Goal: Transaction & Acquisition: Purchase product/service

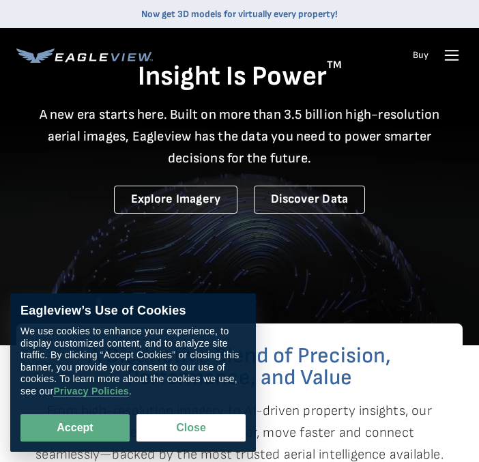
click at [280, 255] on video at bounding box center [239, 189] width 479 height 515
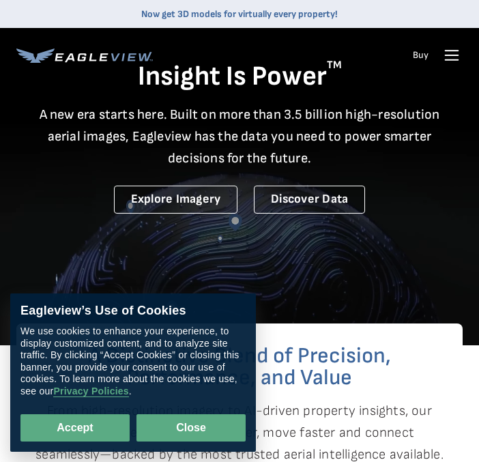
click at [180, 424] on button "Close" at bounding box center [190, 427] width 109 height 27
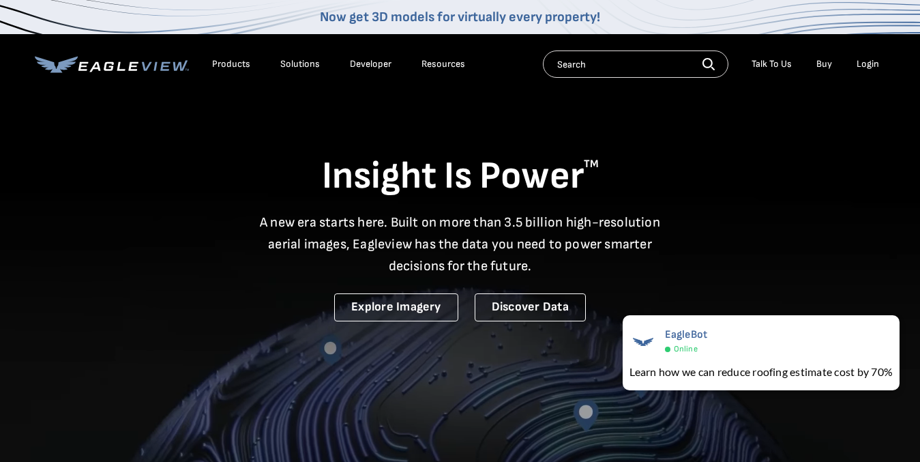
click at [478, 61] on input "text" at bounding box center [635, 63] width 185 height 27
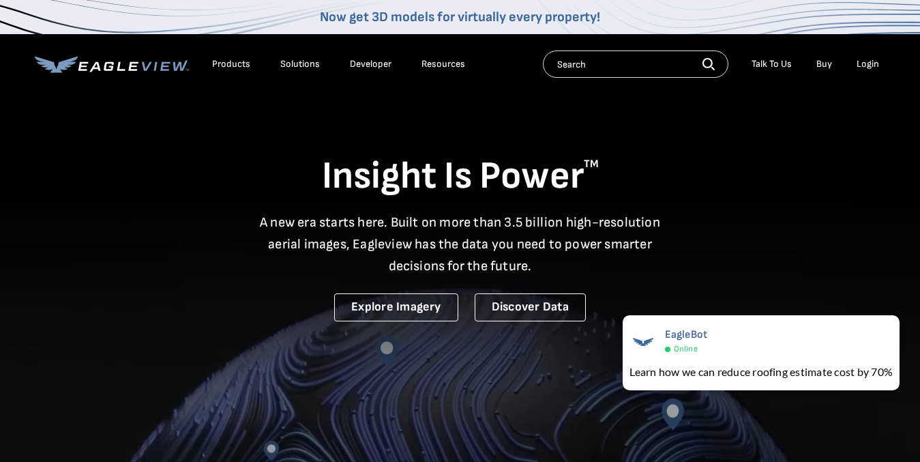
click at [237, 68] on div "Products" at bounding box center [231, 64] width 38 height 12
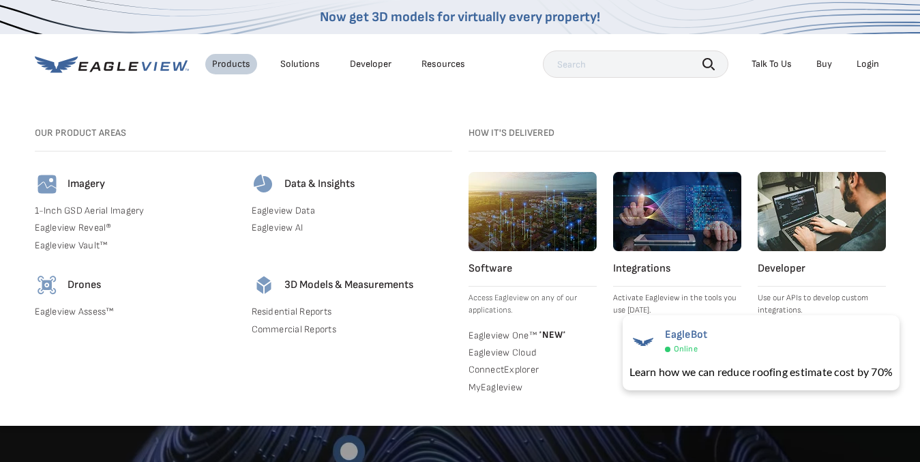
click at [301, 65] on div "Solutions" at bounding box center [300, 64] width 40 height 12
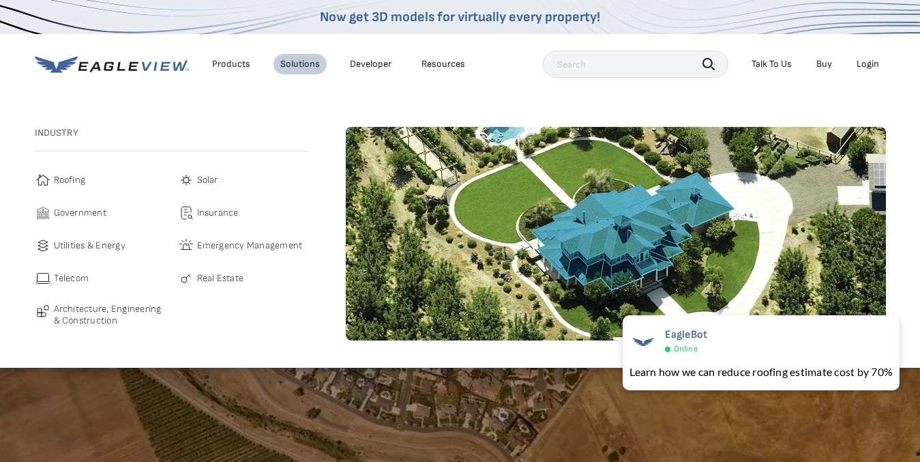
click at [61, 177] on span "Roofing" at bounding box center [70, 180] width 32 height 16
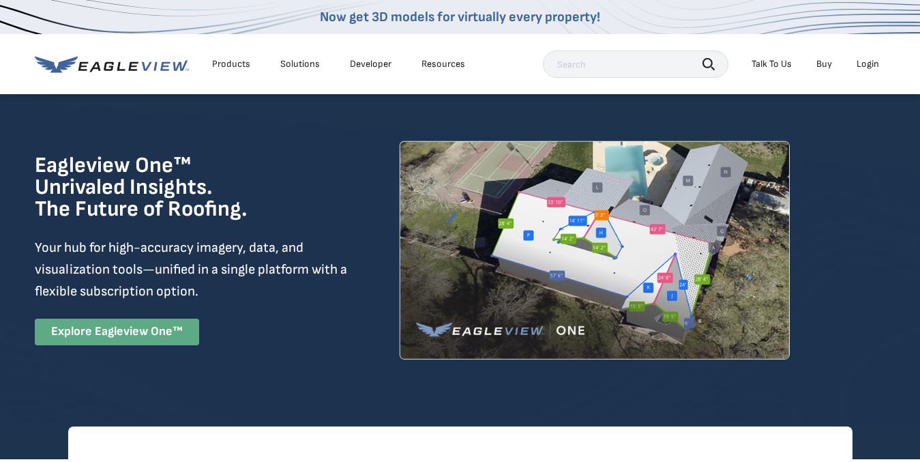
click at [132, 329] on link "Explore Eagleview One™" at bounding box center [117, 331] width 164 height 27
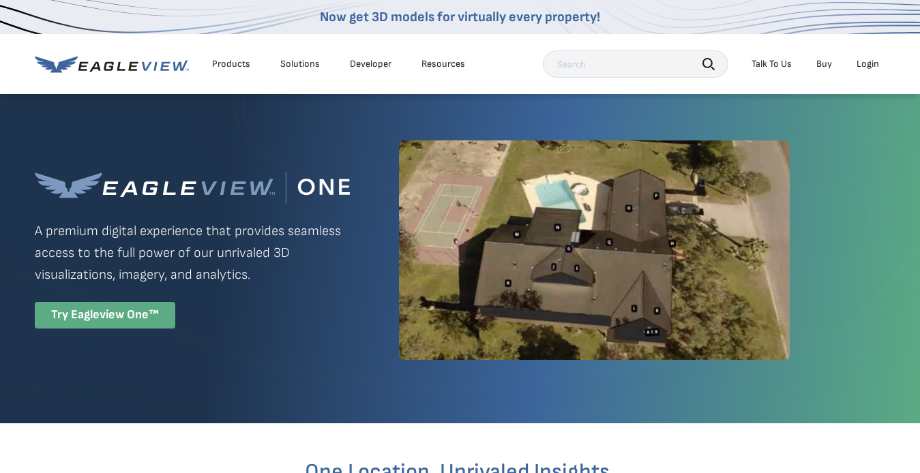
click at [130, 323] on div "Try Eagleview One™" at bounding box center [105, 315] width 140 height 27
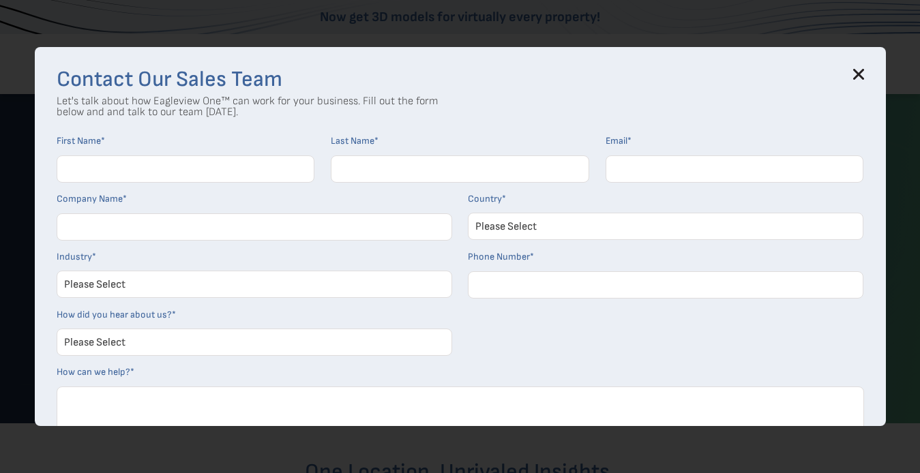
click at [87, 169] on input "First Name *" at bounding box center [186, 168] width 258 height 27
type input "ANTONIO"
type input "RODRIGUEZ"
type input "professionalbu1lders@yahoo.com"
type input "PROFESSIONAL BUILDERS WI INC"
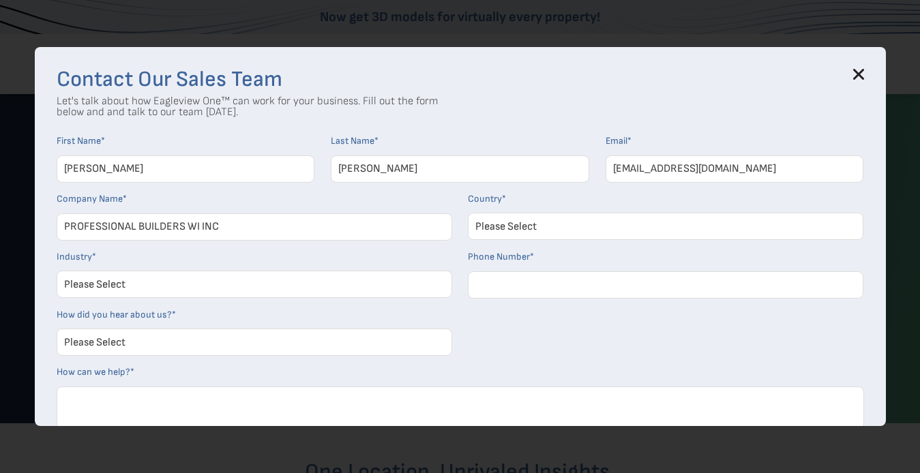
select select "[GEOGRAPHIC_DATA]"
type input "4142438033"
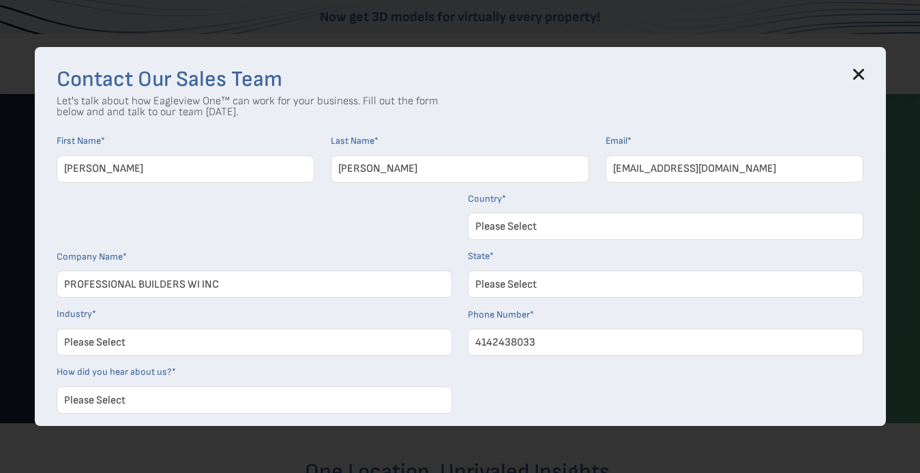
select select "Wisconsin"
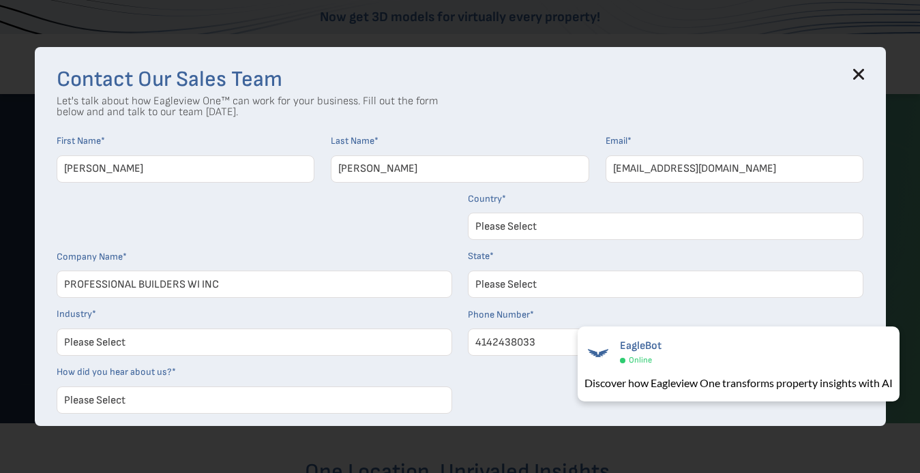
click at [127, 343] on select "Please Select Architects & Engineering Construction Electric/Gas Utilities Gove…" at bounding box center [254, 342] width 395 height 27
select select "Construction"
click at [62, 329] on select "Please Select Architects & Engineering Construction Electric/Gas Utilities Gove…" at bounding box center [254, 342] width 395 height 27
click at [115, 400] on select "Please Select Search Engine Social Media Word of Mouth Podcast Online Advertise…" at bounding box center [254, 400] width 395 height 27
select select "Social Media"
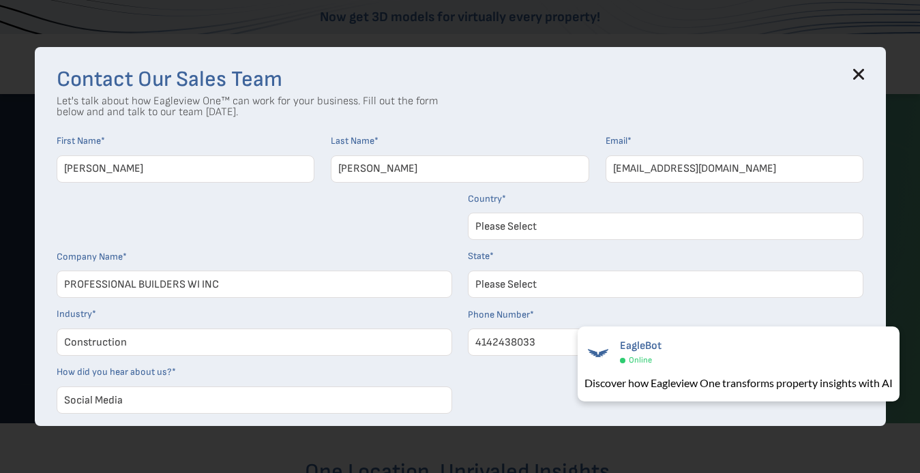
click at [62, 387] on select "Please Select Search Engine Social Media Word of Mouth Podcast Online Advertise…" at bounding box center [254, 400] width 395 height 27
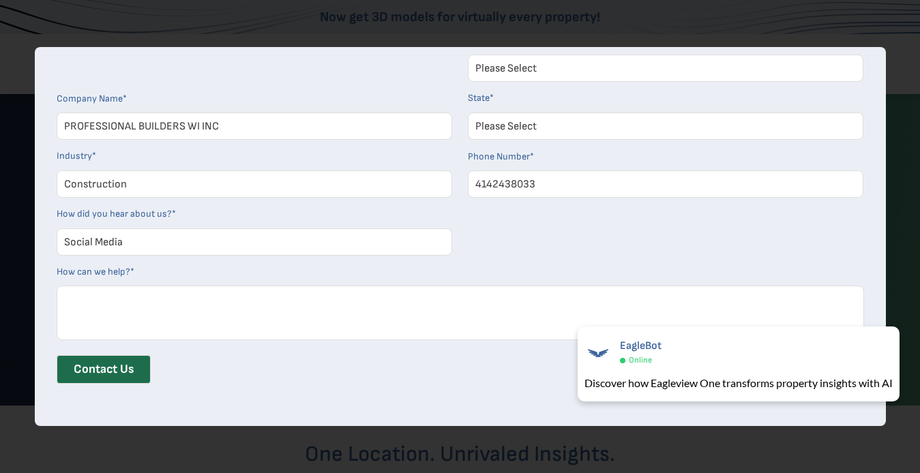
scroll to position [23, 0]
click at [114, 372] on input "Contact Us" at bounding box center [104, 369] width 94 height 29
click at [99, 319] on textarea "How can we help? *" at bounding box center [460, 313] width 807 height 55
type textarea "hi"
click at [111, 360] on input "Contact Us" at bounding box center [104, 369] width 94 height 29
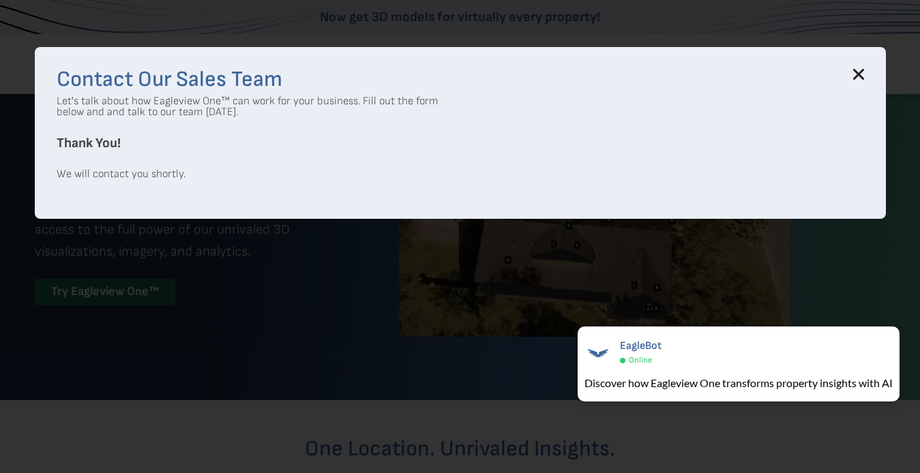
scroll to position [0, 0]
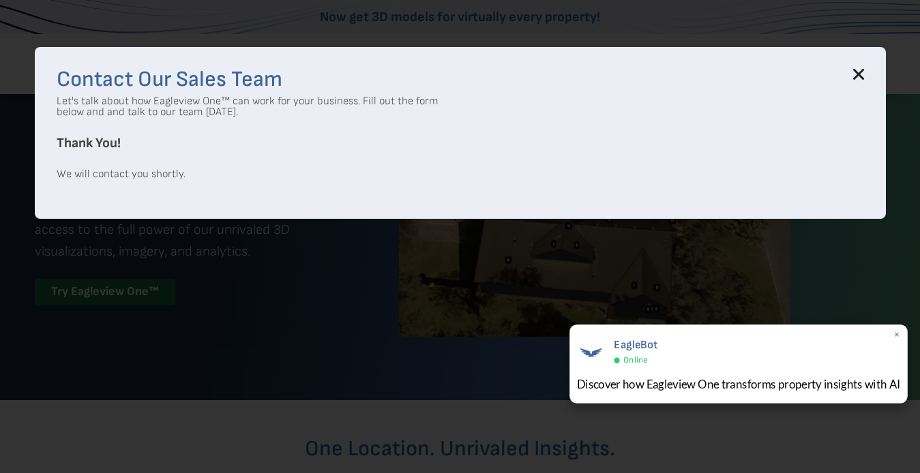
click at [895, 337] on span "×" at bounding box center [897, 336] width 8 height 14
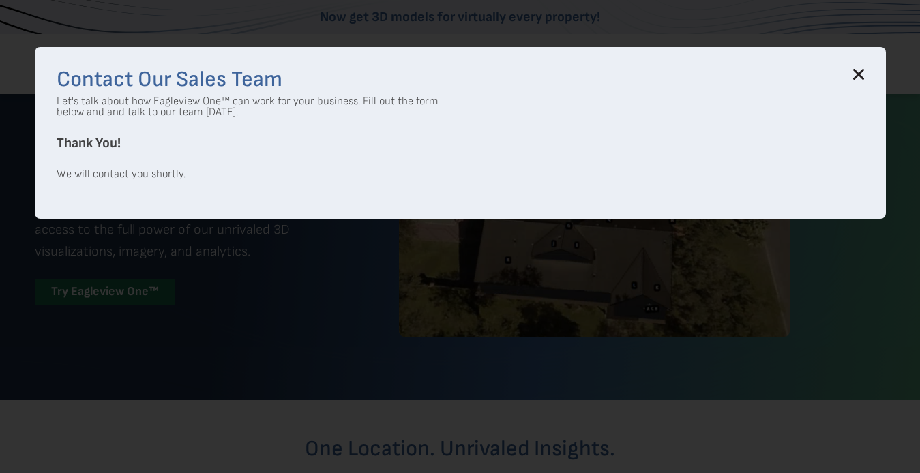
click at [864, 79] on icon at bounding box center [858, 74] width 11 height 11
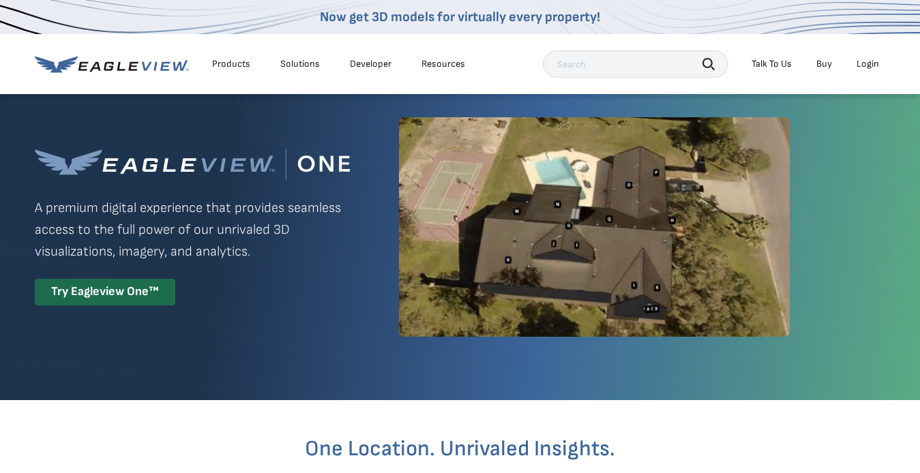
click at [598, 69] on input "text" at bounding box center [635, 63] width 185 height 27
type input "3328-3330 n15th st miwaukee wi 53206"
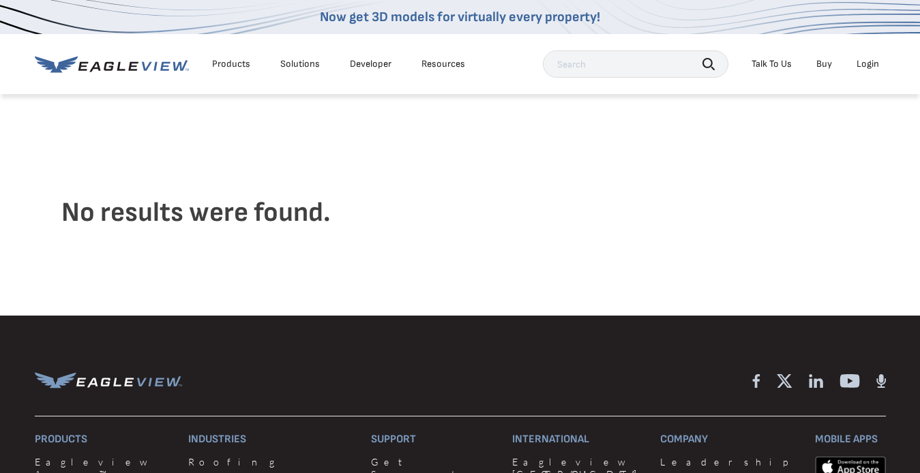
click at [773, 68] on div "Talk To Us" at bounding box center [771, 64] width 40 height 12
click at [774, 65] on div "Talk To Us" at bounding box center [771, 64] width 40 height 12
click at [818, 65] on link "Buy" at bounding box center [824, 64] width 16 height 12
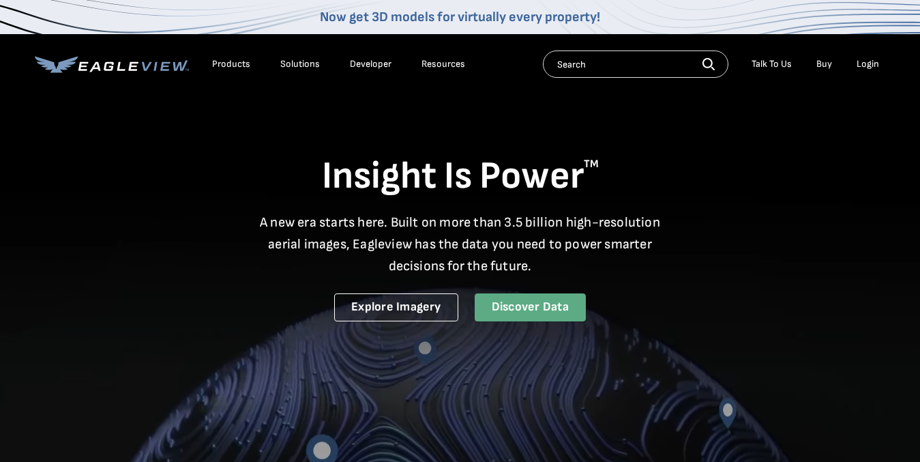
click at [514, 308] on link "Discover Data" at bounding box center [530, 307] width 111 height 28
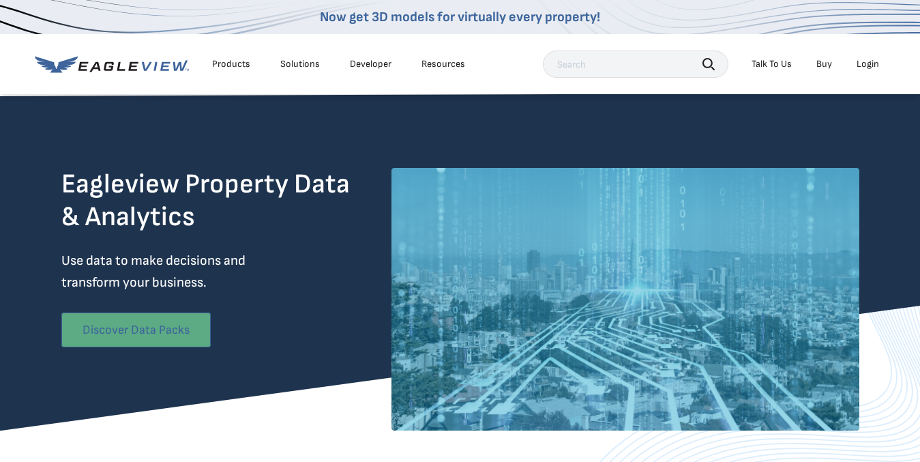
click at [147, 330] on link "Discover Data Packs" at bounding box center [135, 329] width 149 height 35
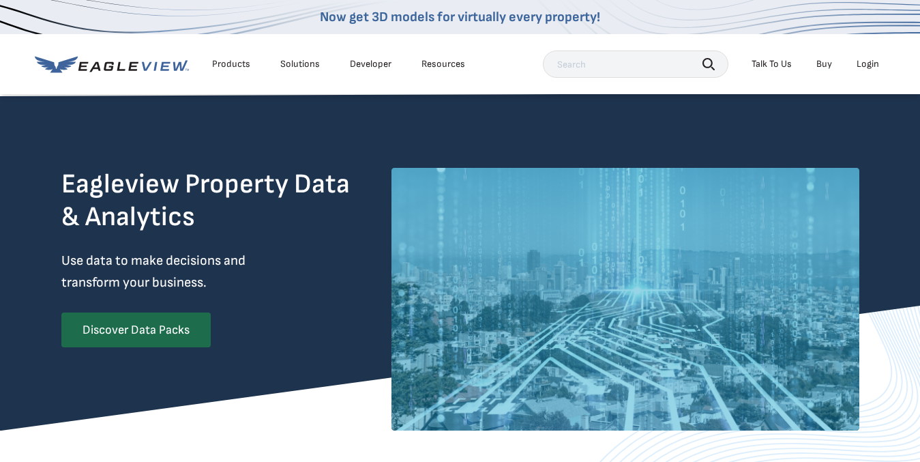
click at [771, 65] on div "Talk To Us" at bounding box center [771, 64] width 40 height 12
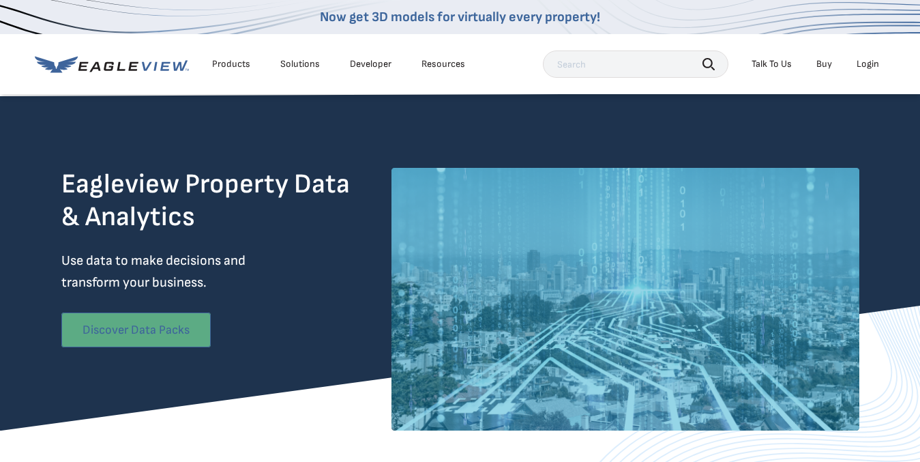
click at [152, 327] on link "Discover Data Packs" at bounding box center [135, 329] width 149 height 35
click at [158, 326] on link "Discover Data Packs" at bounding box center [135, 329] width 149 height 35
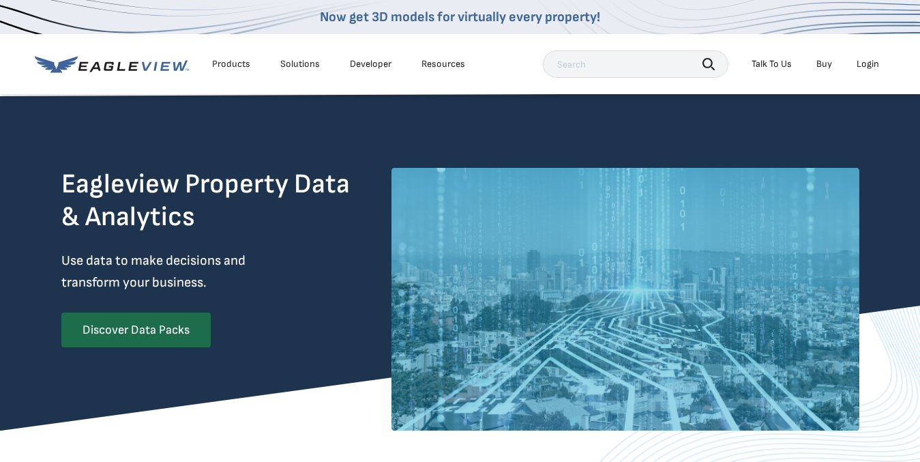
click at [825, 69] on link "Buy" at bounding box center [824, 64] width 16 height 12
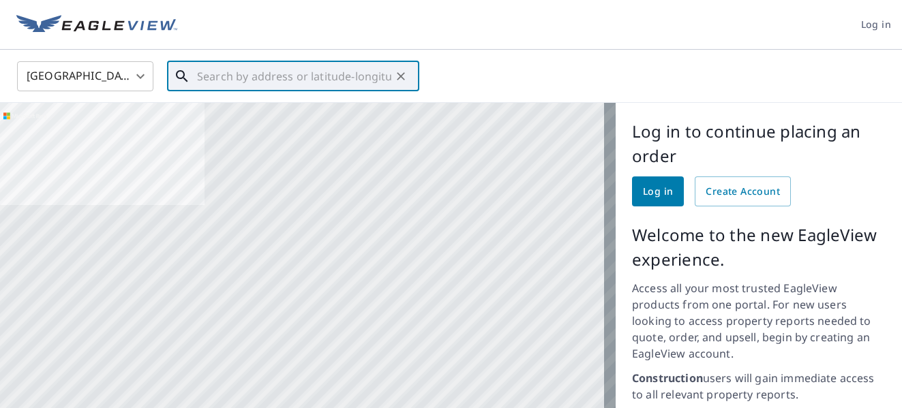
click at [210, 83] on input "text" at bounding box center [294, 76] width 194 height 38
click at [207, 78] on input "text" at bounding box center [294, 76] width 194 height 38
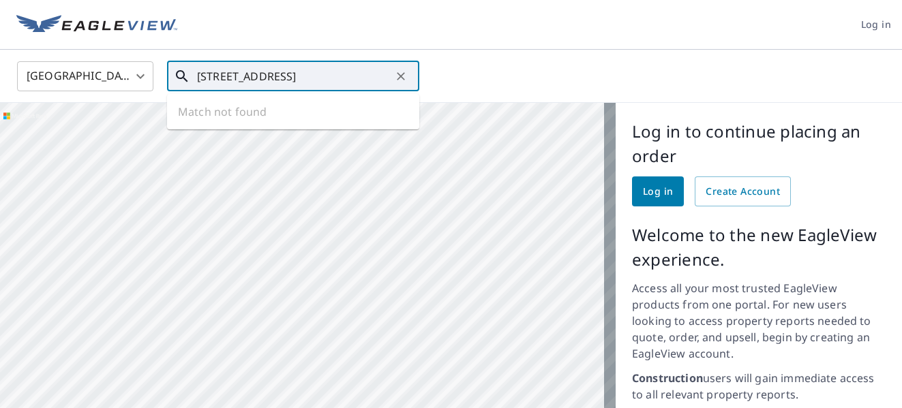
scroll to position [0, 17]
type input "3328-3330 n 15th st milwaukee wi 53206"
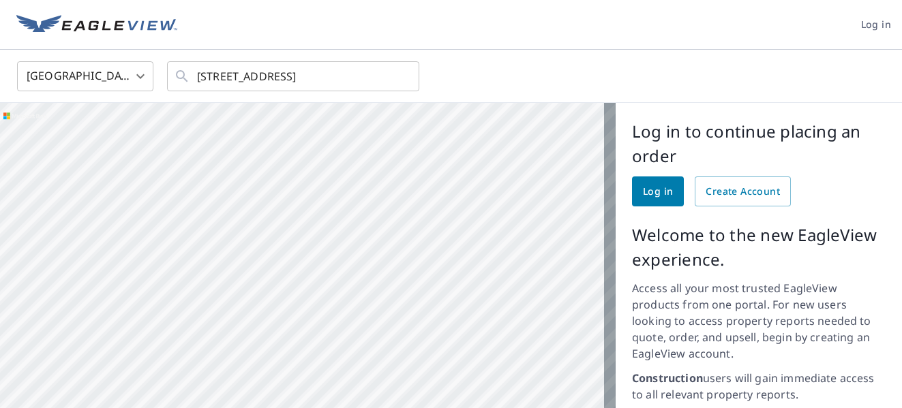
scroll to position [0, 0]
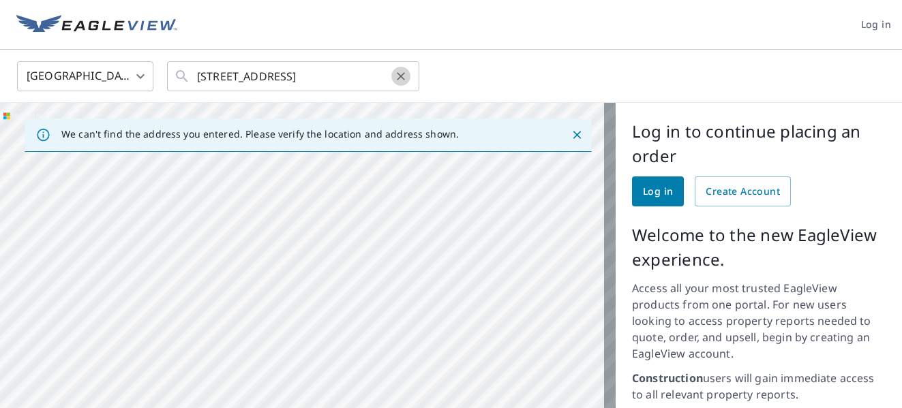
click at [391, 79] on button "Clear" at bounding box center [400, 76] width 19 height 19
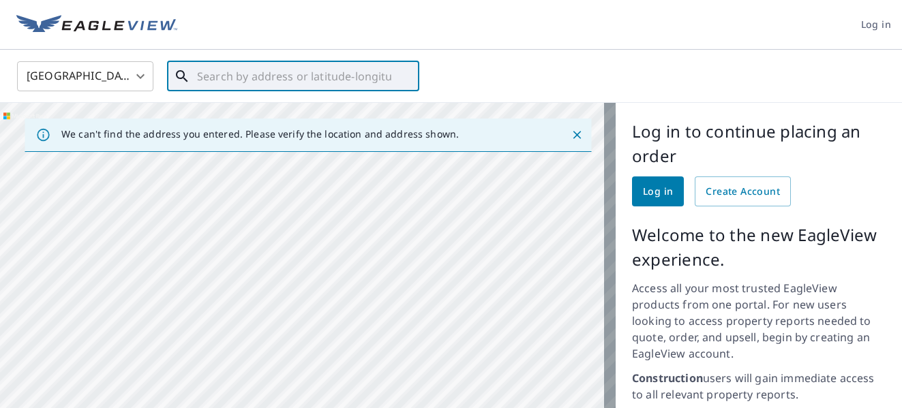
click at [391, 79] on div at bounding box center [400, 76] width 18 height 19
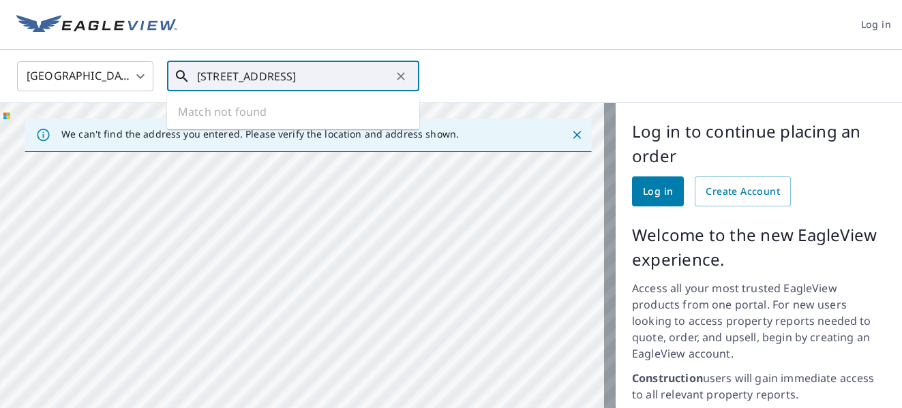
click at [344, 76] on input "3328 n 15th st milwaukee wi53206" at bounding box center [294, 76] width 194 height 38
click at [138, 81] on body "Log in United States US ​ 3328 n 15th st milwaukee wi 53206 ​ Match not found W…" at bounding box center [451, 204] width 902 height 408
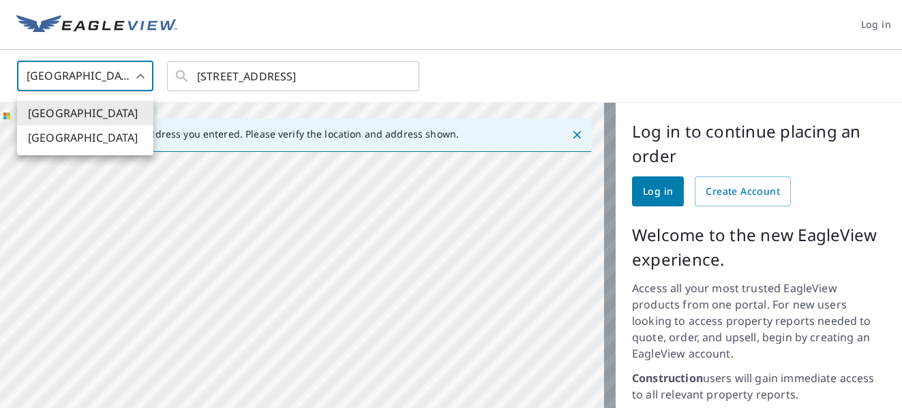
click at [138, 81] on div at bounding box center [451, 204] width 902 height 408
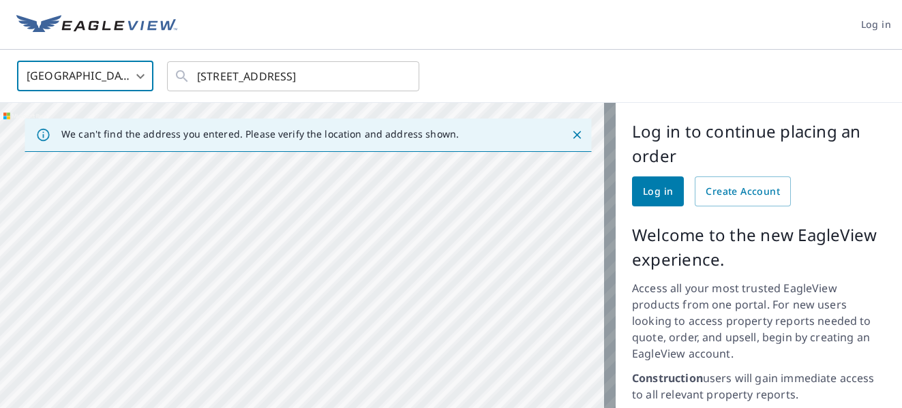
click at [570, 137] on icon "Close" at bounding box center [577, 135] width 14 height 14
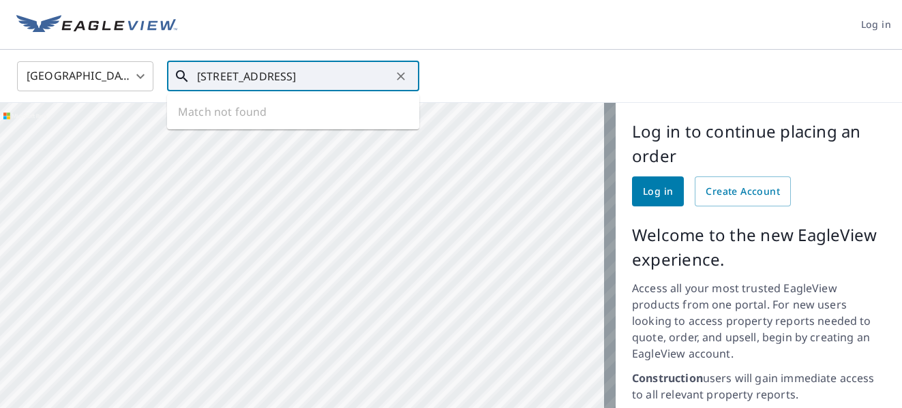
click at [363, 84] on input "3328 n 15th st milwaukee wi 53206" at bounding box center [294, 76] width 194 height 38
click at [226, 111] on ul "Match not found" at bounding box center [293, 111] width 252 height 35
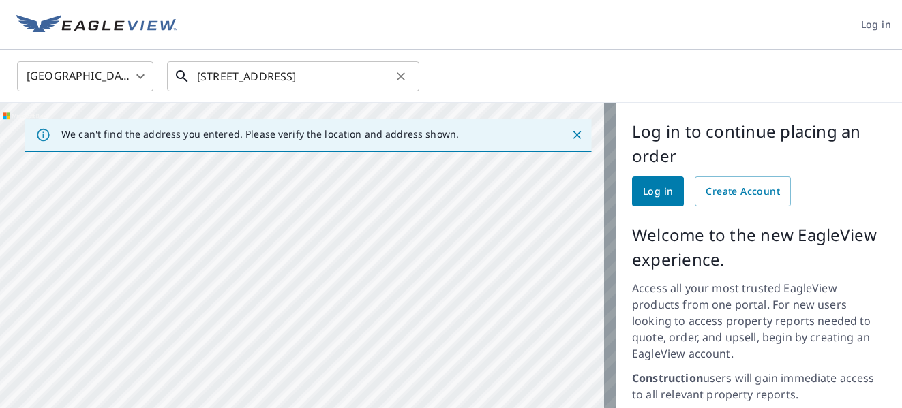
click at [223, 77] on input "3328 n 15th st milwaukee wi 53206" at bounding box center [294, 76] width 194 height 38
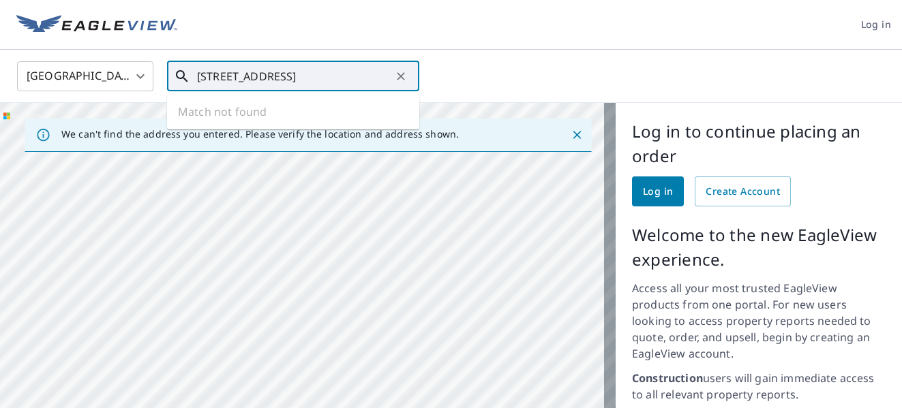
click at [391, 72] on input "3328-3330 n 15th st milwaukee wi 53206" at bounding box center [294, 76] width 194 height 38
click at [288, 77] on input "3328-3330 n 15th st milwaukee wi 53206" at bounding box center [294, 76] width 194 height 38
type input "3328-3330 n 15 st milwaukee wi 53206"
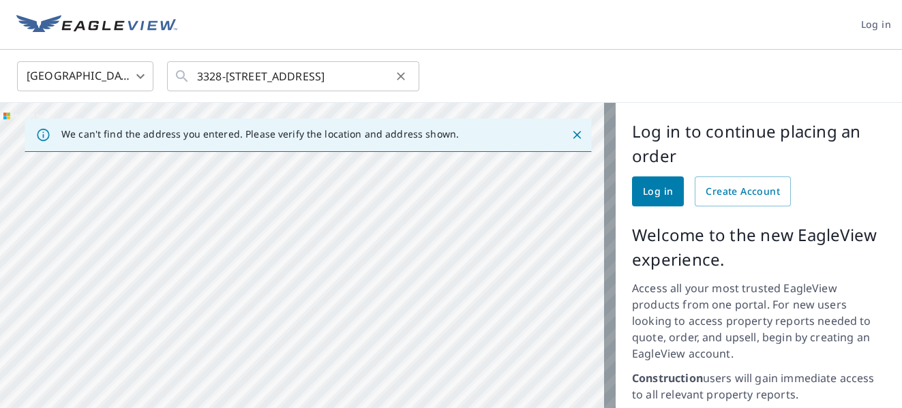
click at [404, 76] on icon "Clear" at bounding box center [401, 77] width 14 height 14
click at [646, 197] on span "Log in" at bounding box center [658, 191] width 30 height 17
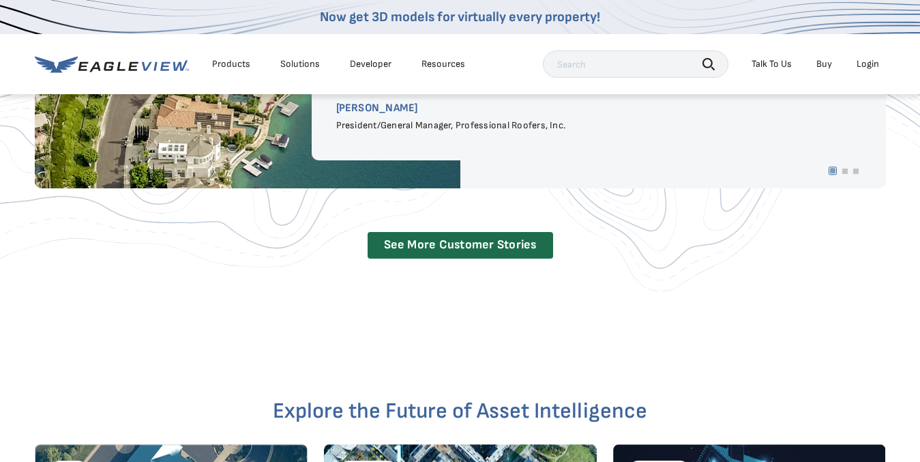
scroll to position [2586, 0]
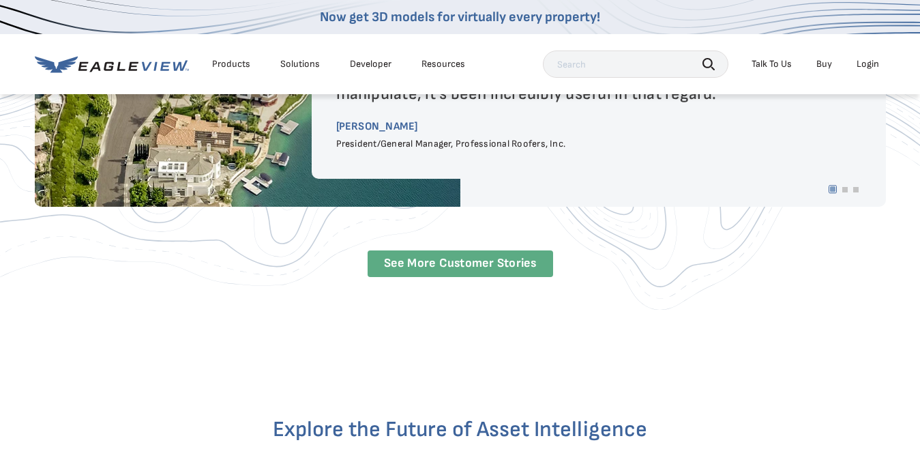
click at [444, 263] on link "See More Customer Stories" at bounding box center [460, 263] width 185 height 27
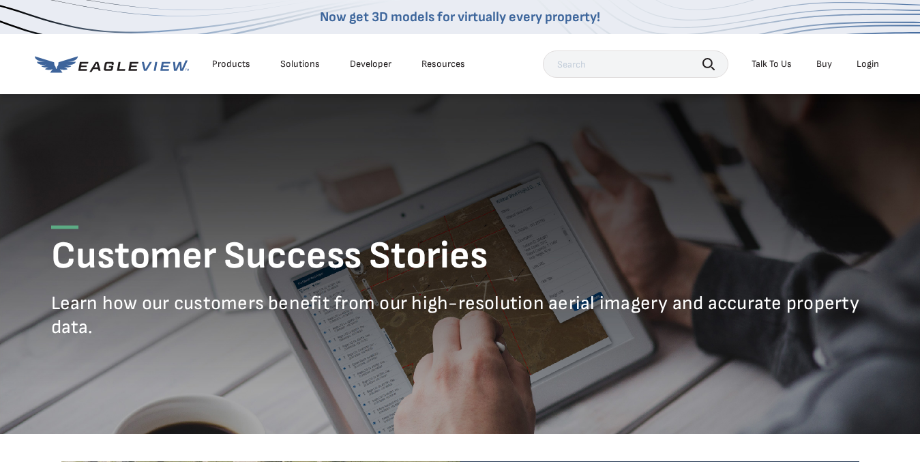
click at [444, 263] on h1 "Customer Success Stories" at bounding box center [460, 253] width 818 height 55
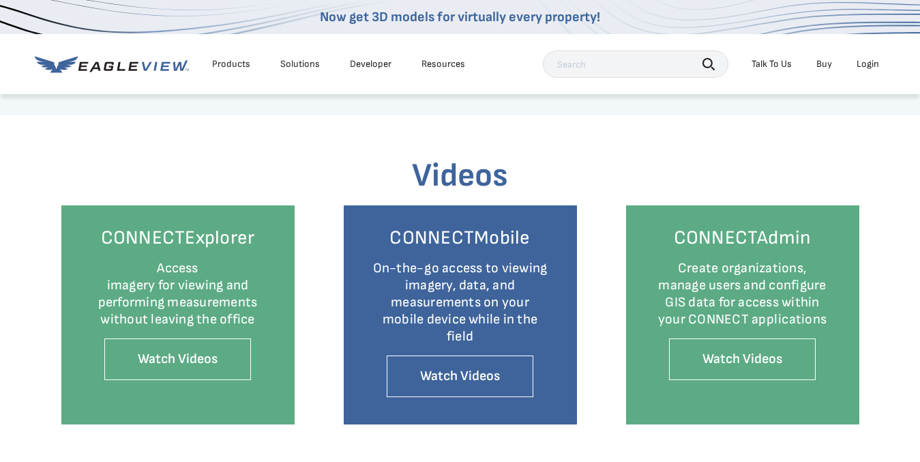
scroll to position [1490, 0]
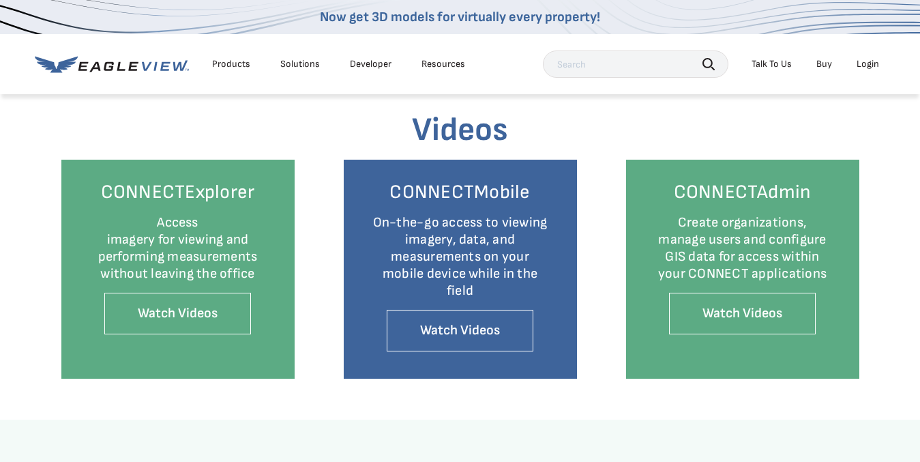
click at [783, 59] on div "Talk To Us" at bounding box center [771, 64] width 40 height 12
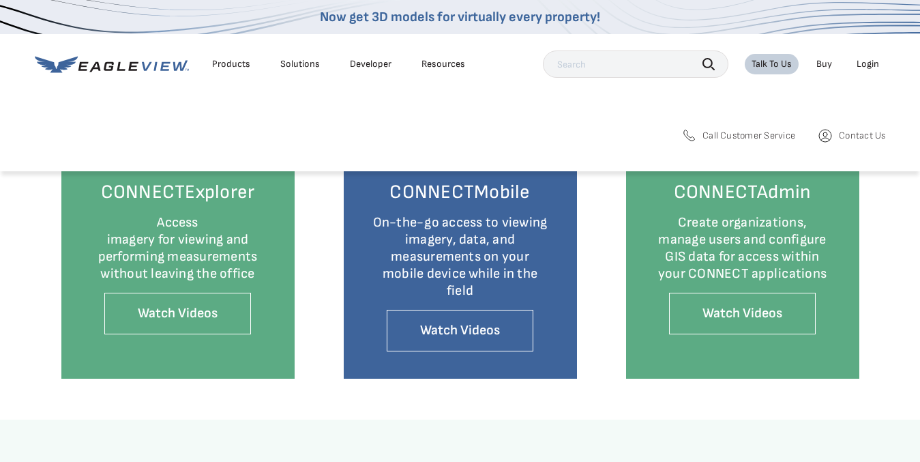
click at [778, 138] on span "Call Customer Service" at bounding box center [748, 136] width 93 height 12
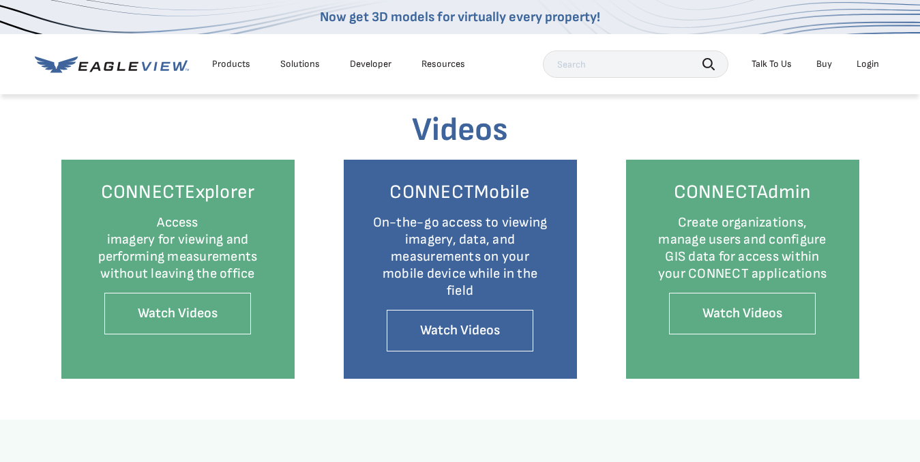
click at [668, 106] on div "Videos CONNECTExplorer Access imagery for viewing and performing measurements w…" at bounding box center [460, 245] width 818 height 350
click at [820, 69] on link "Buy" at bounding box center [824, 64] width 16 height 12
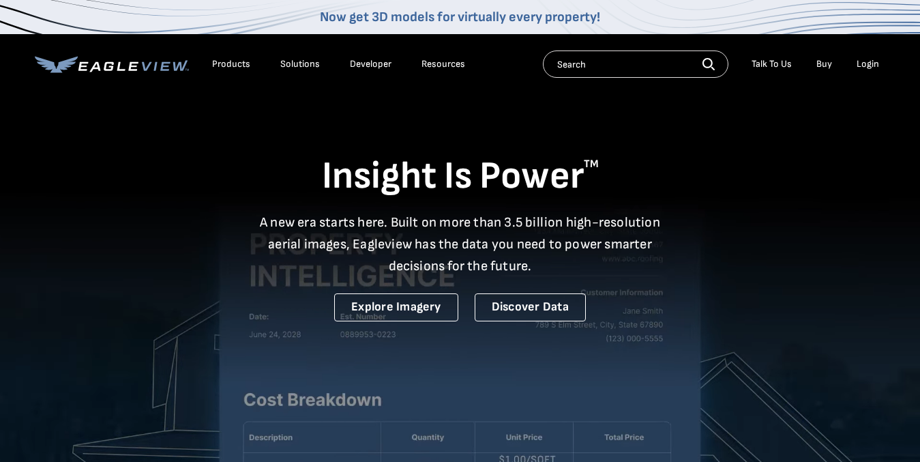
click at [867, 68] on div "Login" at bounding box center [867, 64] width 23 height 12
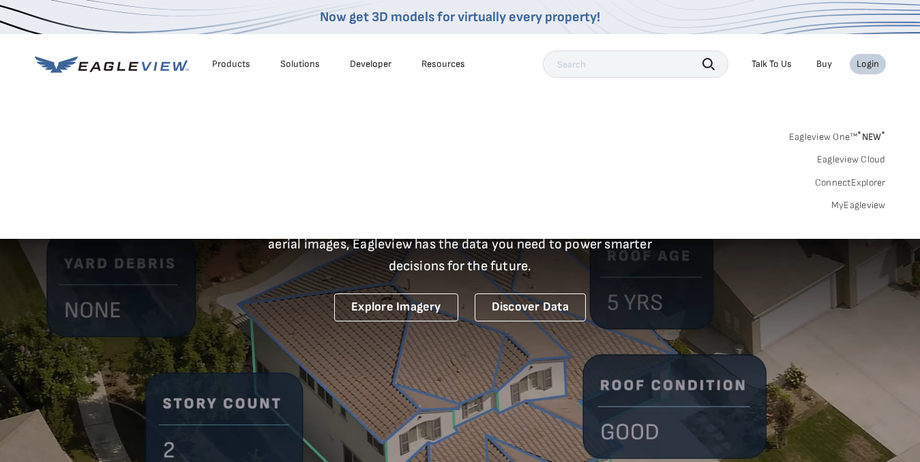
click at [831, 60] on link "Buy" at bounding box center [824, 64] width 16 height 12
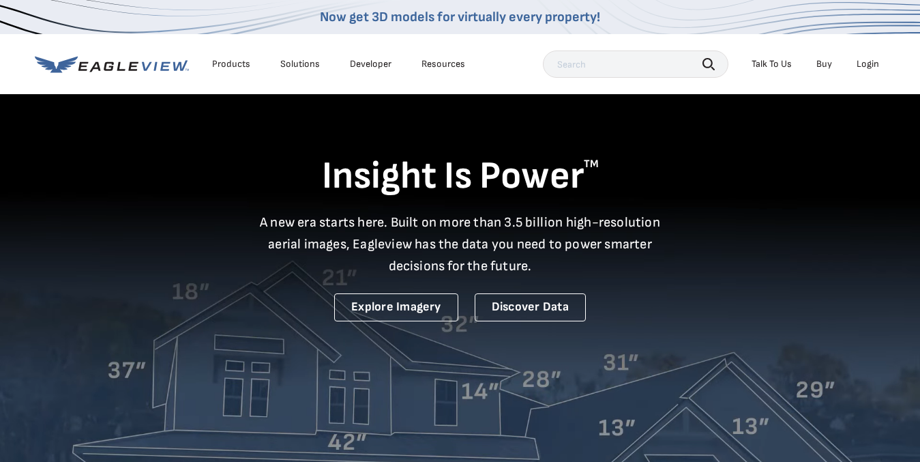
click at [775, 65] on div "Talk To Us" at bounding box center [771, 64] width 40 height 12
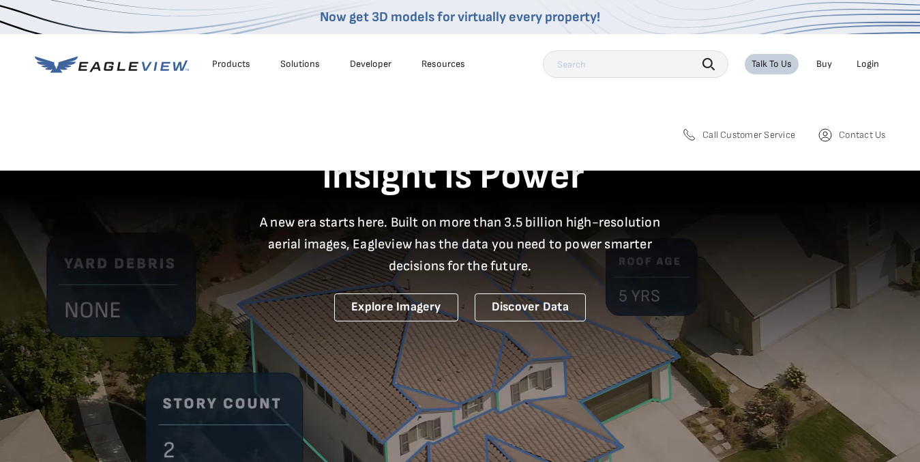
click at [831, 63] on link "Buy" at bounding box center [824, 64] width 16 height 12
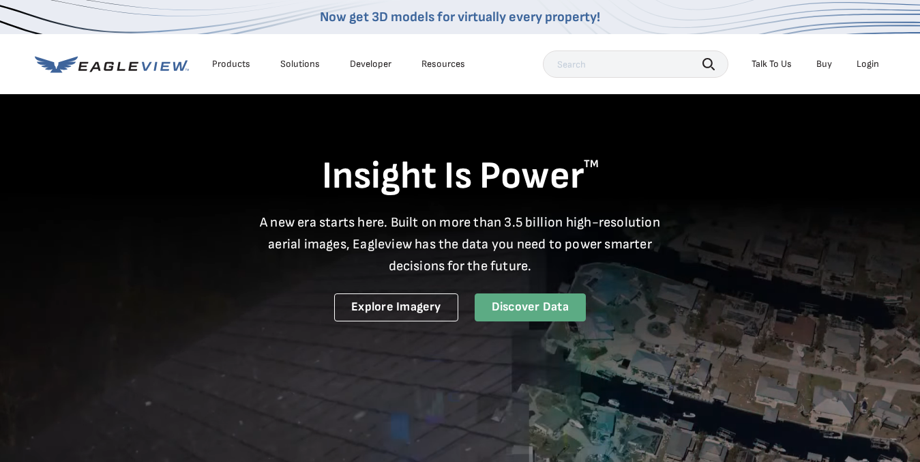
click at [537, 314] on link "Discover Data" at bounding box center [530, 307] width 111 height 28
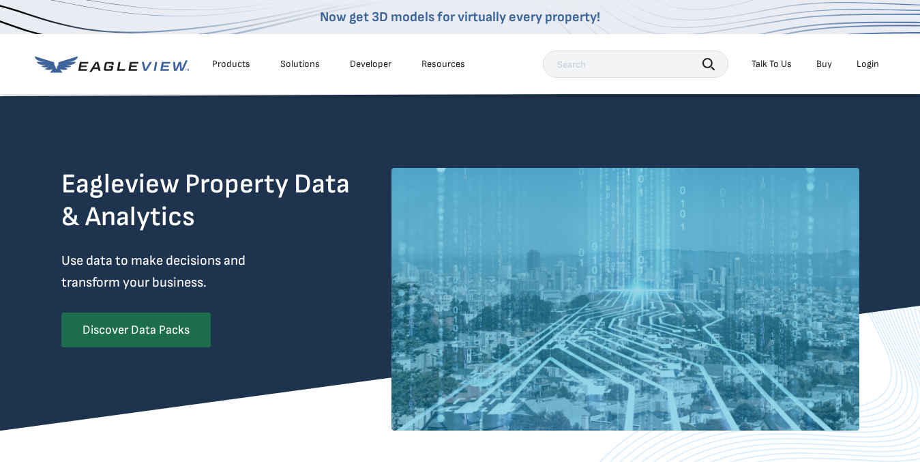
click at [769, 63] on div "Talk To Us" at bounding box center [771, 64] width 40 height 12
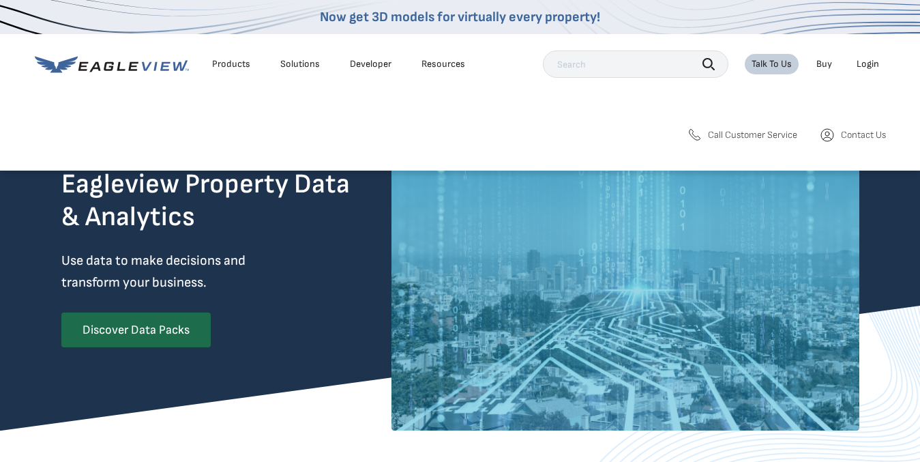
click at [838, 138] on link "Contact Us" at bounding box center [852, 135] width 67 height 16
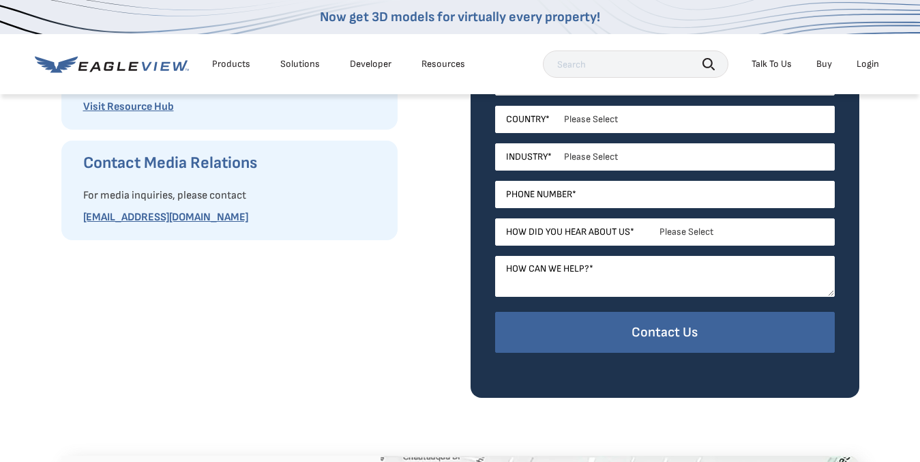
scroll to position [498, 0]
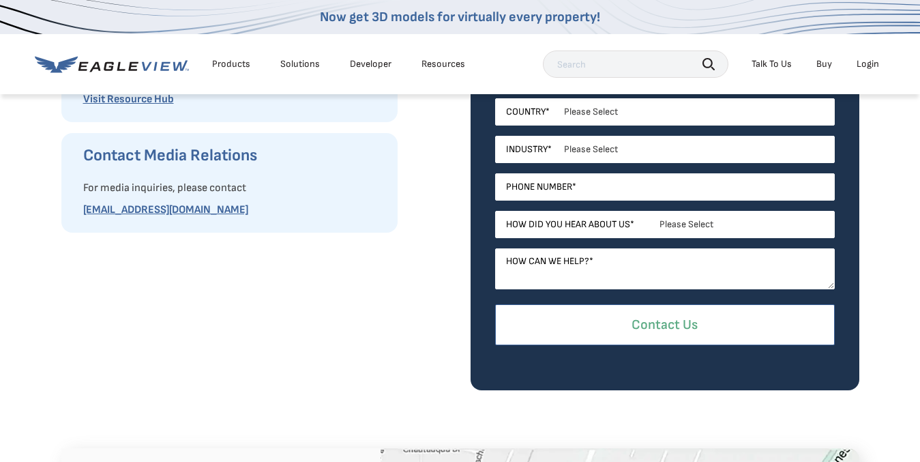
click at [679, 323] on input "Contact Us" at bounding box center [665, 325] width 340 height 42
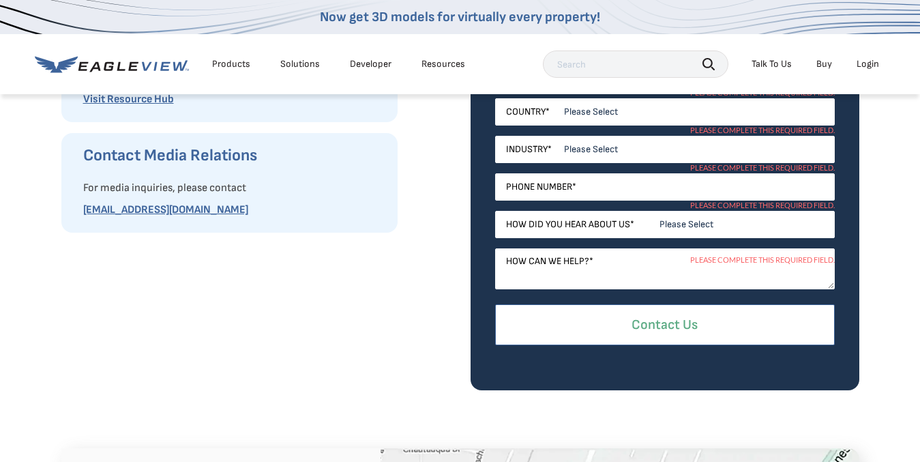
click at [679, 323] on input "Contact Us" at bounding box center [665, 325] width 340 height 42
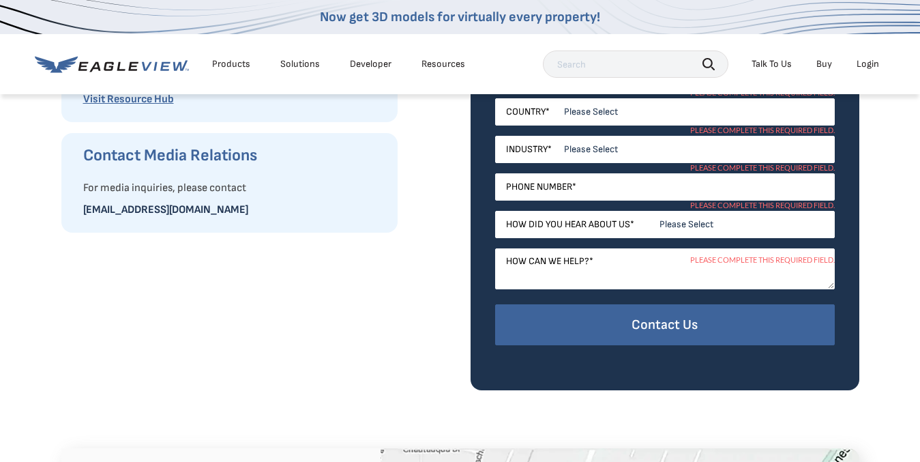
click at [175, 207] on link "[EMAIL_ADDRESS][DOMAIN_NAME]" at bounding box center [165, 209] width 165 height 13
click at [173, 209] on link "[EMAIL_ADDRESS][DOMAIN_NAME]" at bounding box center [165, 209] width 165 height 13
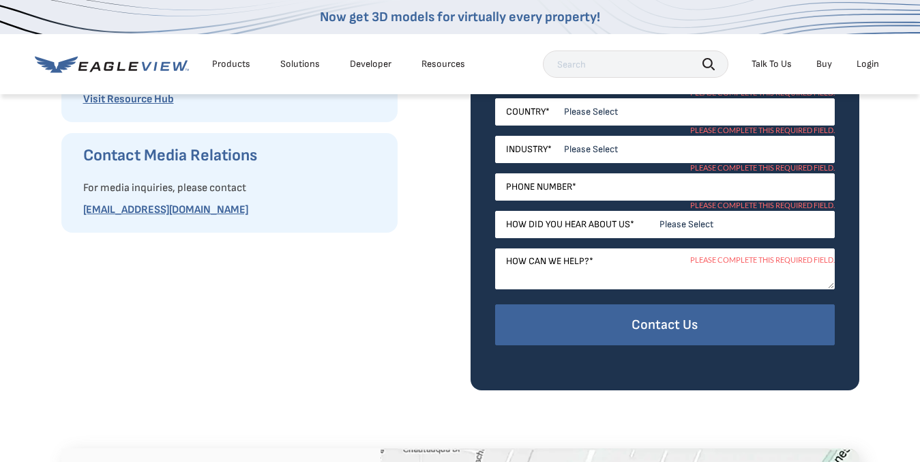
click at [774, 67] on div "Talk To Us" at bounding box center [771, 64] width 40 height 12
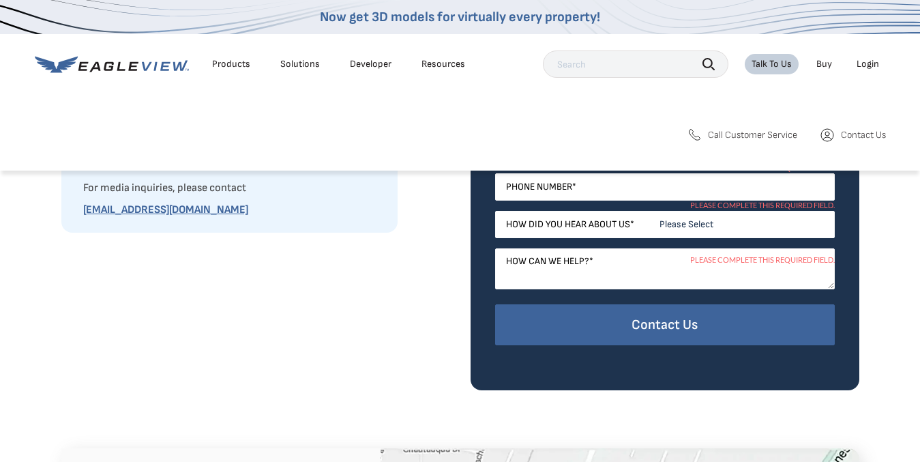
click at [774, 137] on span "Call Customer Service" at bounding box center [752, 135] width 89 height 12
